Goal: Information Seeking & Learning: Learn about a topic

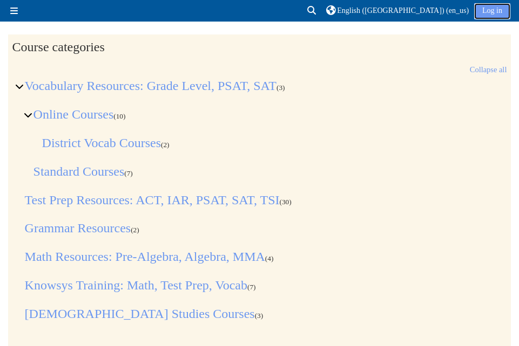
click at [491, 10] on link "Log in" at bounding box center [492, 11] width 36 height 16
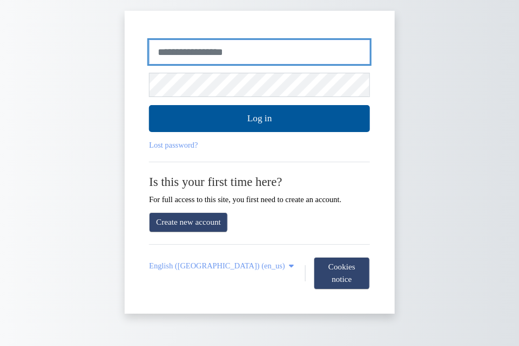
click at [182, 56] on input "Username or email" at bounding box center [259, 52] width 221 height 25
type input "********"
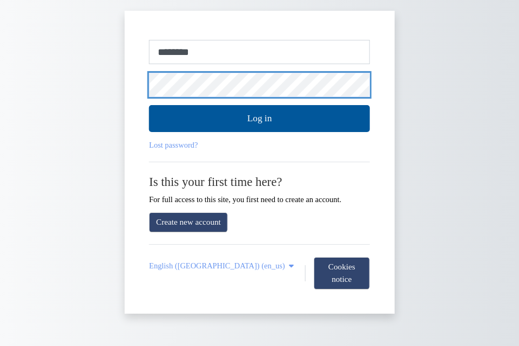
click at [149, 105] on button "Log in" at bounding box center [259, 118] width 221 height 27
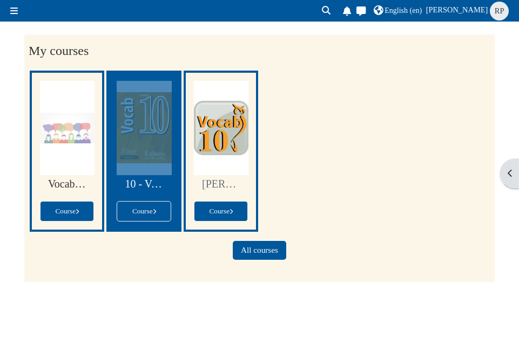
click at [123, 102] on div at bounding box center [144, 128] width 55 height 94
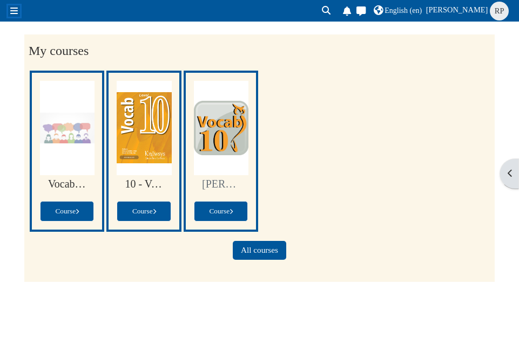
click at [10, 5] on button "Side panel" at bounding box center [14, 10] width 12 height 11
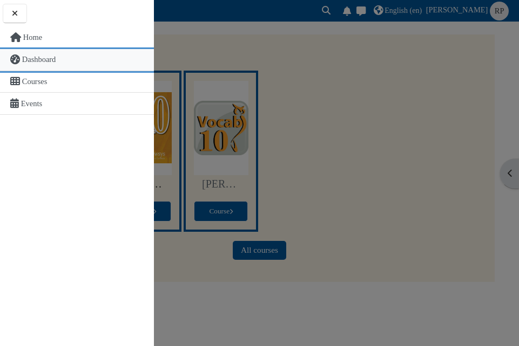
click at [34, 57] on span "Dashboard" at bounding box center [39, 59] width 34 height 9
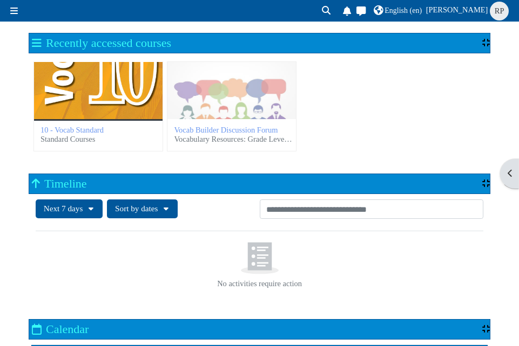
click at [93, 106] on div "10 - Vocab Standard" at bounding box center [98, 90] width 128 height 57
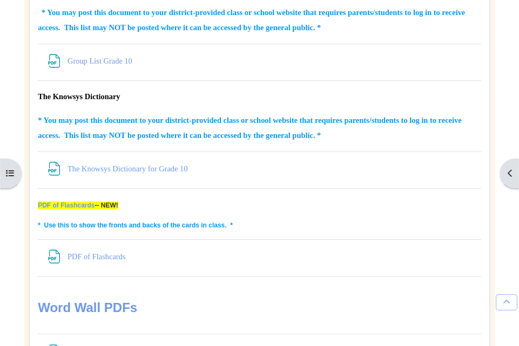
scroll to position [1365, 0]
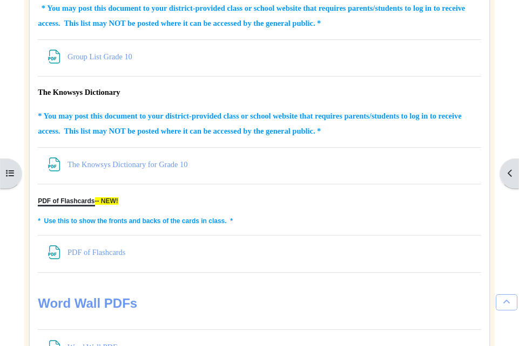
click at [86, 202] on link "PDF of Flashcards" at bounding box center [66, 202] width 57 height 8
